Goal: Navigation & Orientation: Find specific page/section

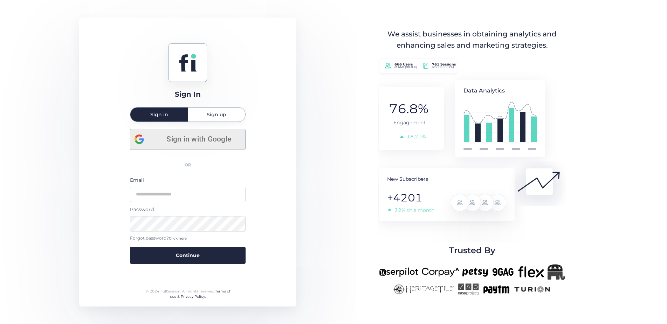
click at [184, 142] on span "Sign in with Google" at bounding box center [199, 139] width 84 height 12
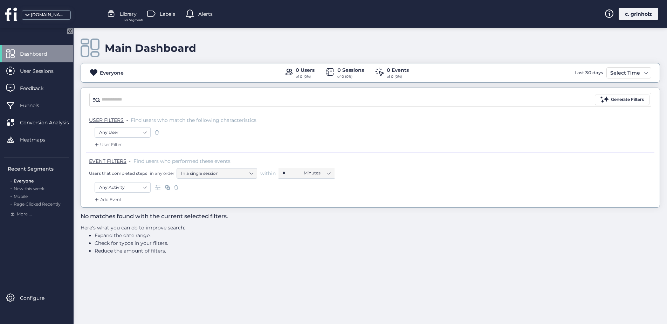
click at [47, 16] on div "[DOMAIN_NAME]" at bounding box center [48, 15] width 35 height 7
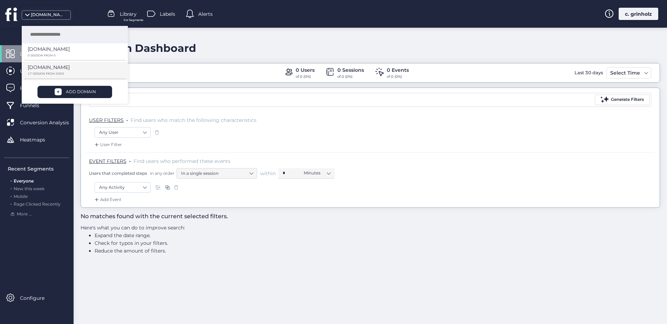
click at [52, 53] on p "[DOMAIN_NAME]" at bounding box center [49, 49] width 42 height 8
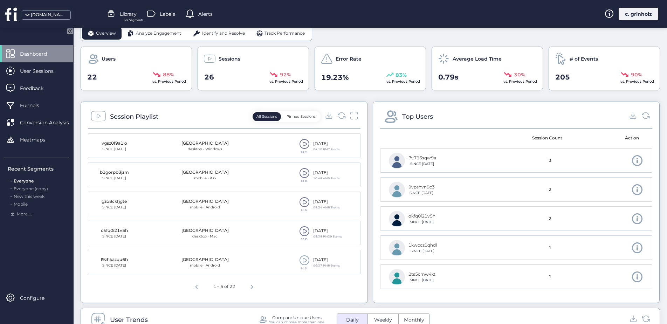
scroll to position [194, 0]
click at [300, 207] on div "01:04" at bounding box center [304, 208] width 11 height 3
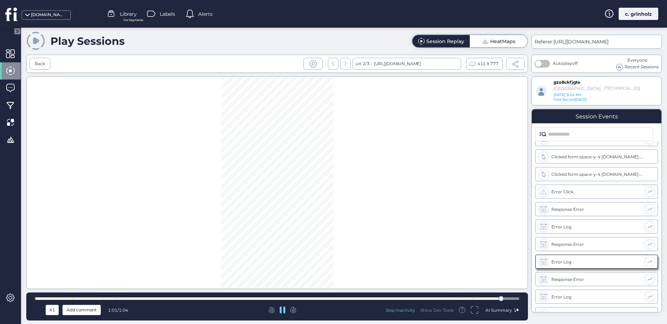
scroll to position [267, 0]
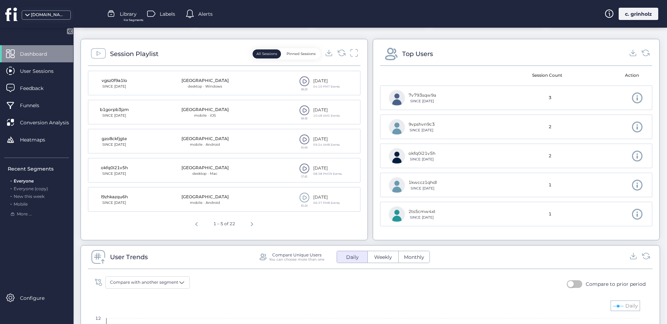
scroll to position [256, 0]
click at [301, 110] on span at bounding box center [304, 109] width 11 height 11
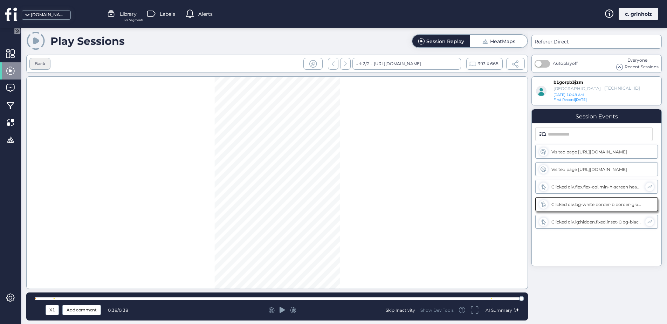
click at [34, 58] on div "Back" at bounding box center [39, 64] width 21 height 12
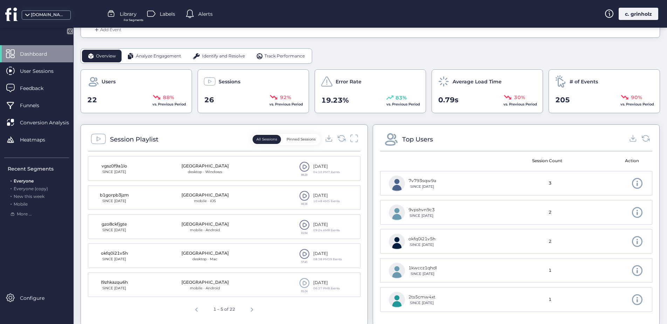
scroll to position [172, 0]
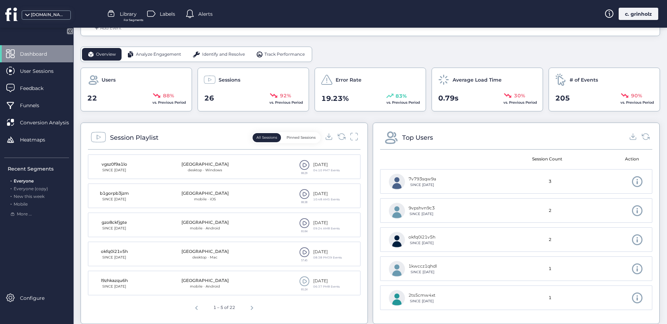
click at [300, 164] on span at bounding box center [304, 165] width 11 height 11
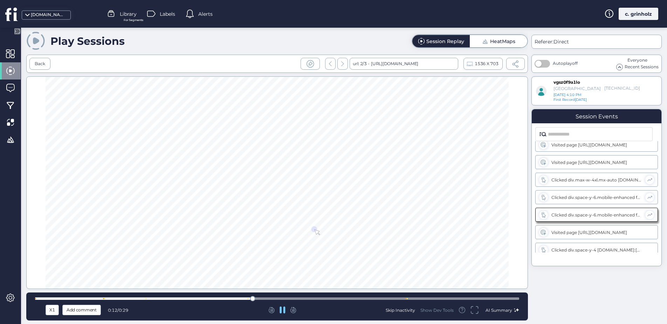
scroll to position [11, 0]
